Goal: Information Seeking & Learning: Learn about a topic

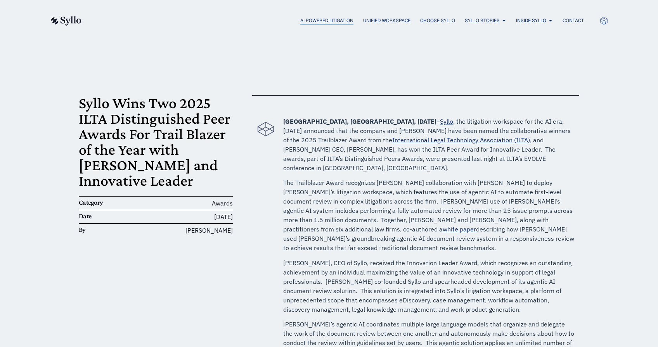
click at [317, 17] on span "AI Powered Litigation" at bounding box center [326, 20] width 53 height 7
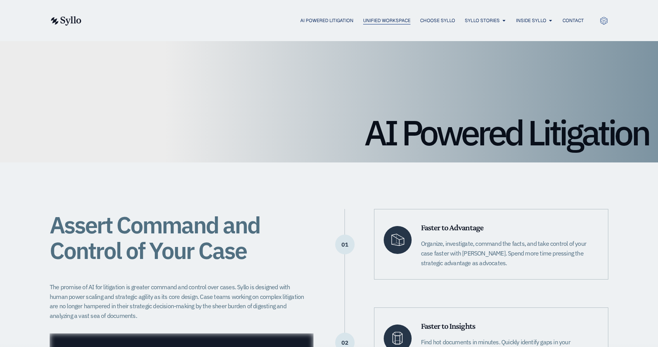
click at [382, 21] on span "Unified Workspace" at bounding box center [386, 20] width 47 height 7
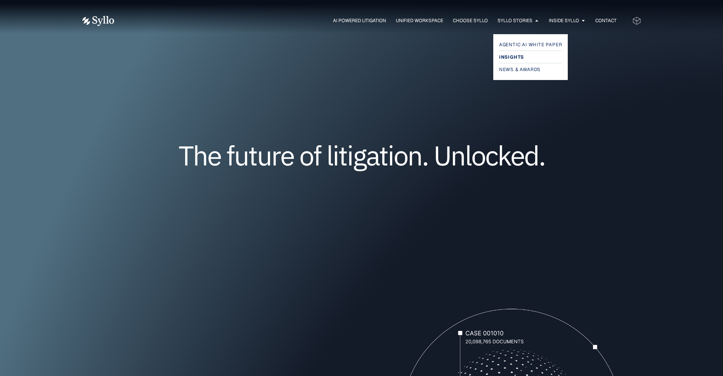
click at [506, 55] on span "Insights" at bounding box center [511, 56] width 25 height 9
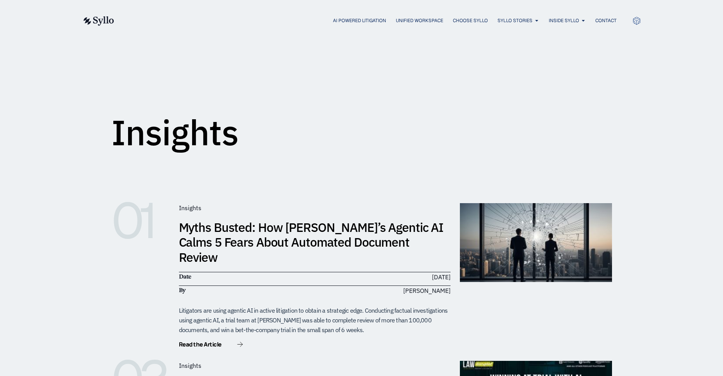
click at [271, 236] on link "Myths Busted: How [PERSON_NAME]’s Agentic AI Calms 5 Fears About Automated Docu…" at bounding box center [311, 242] width 265 height 46
